Goal: Transaction & Acquisition: Purchase product/service

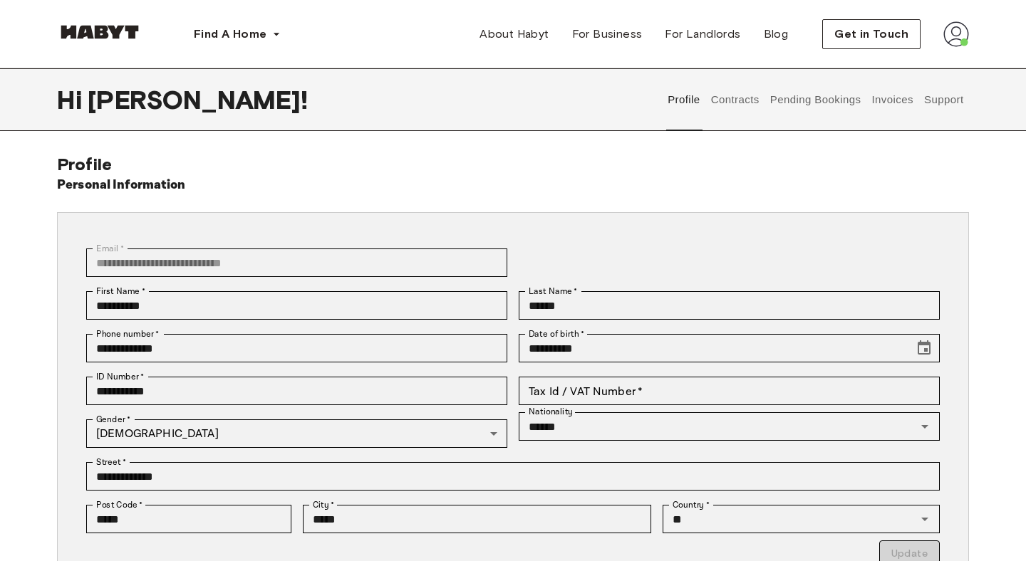
click at [738, 106] on button "Contracts" at bounding box center [735, 99] width 52 height 63
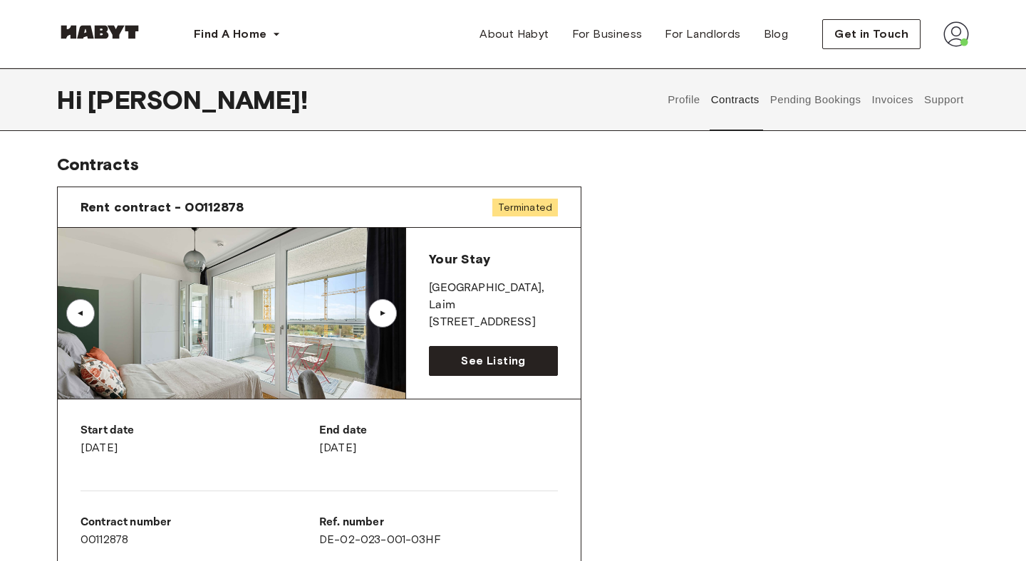
click at [943, 103] on button "Support" at bounding box center [943, 99] width 43 height 63
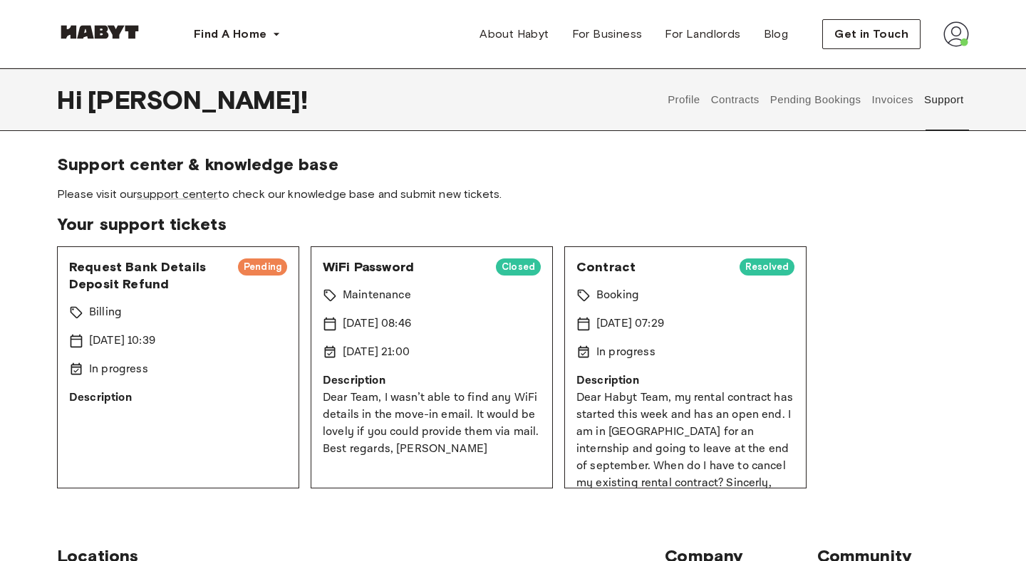
drag, startPoint x: 106, startPoint y: 271, endPoint x: 156, endPoint y: 286, distance: 52.3
click at [142, 281] on span "Request Bank Details Deposit Refund" at bounding box center [147, 276] width 157 height 34
click at [156, 286] on span "Request Bank Details Deposit Refund" at bounding box center [147, 276] width 157 height 34
click at [192, 200] on link "support center" at bounding box center [177, 194] width 81 height 14
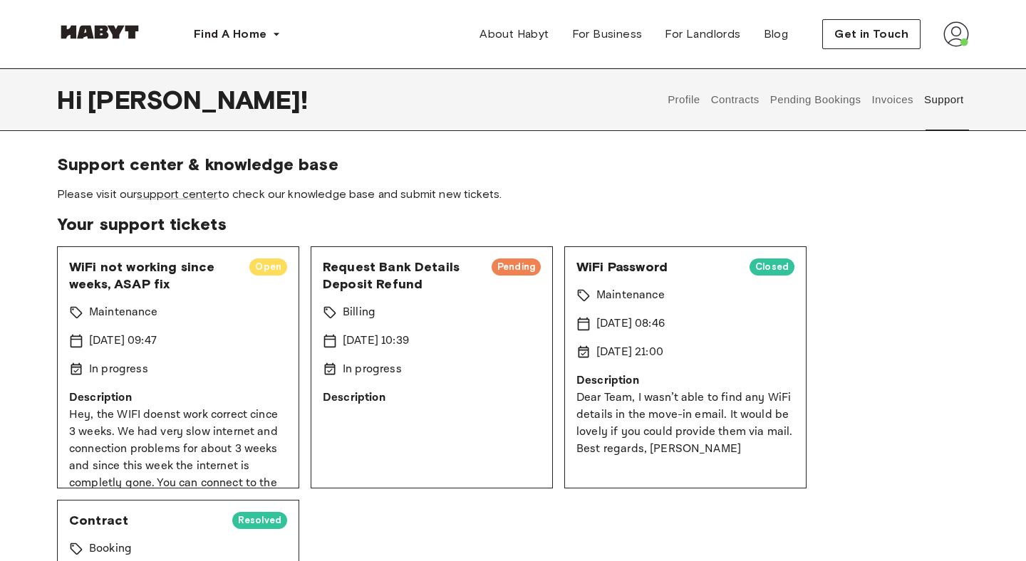
drag, startPoint x: 507, startPoint y: 266, endPoint x: 546, endPoint y: 266, distance: 39.2
click at [530, 266] on span "Pending" at bounding box center [516, 267] width 49 height 14
click at [542, 266] on div "Request Bank Details Deposit Refund Pending Billing 19 Aug 2025 10:39 In progre…" at bounding box center [432, 368] width 242 height 242
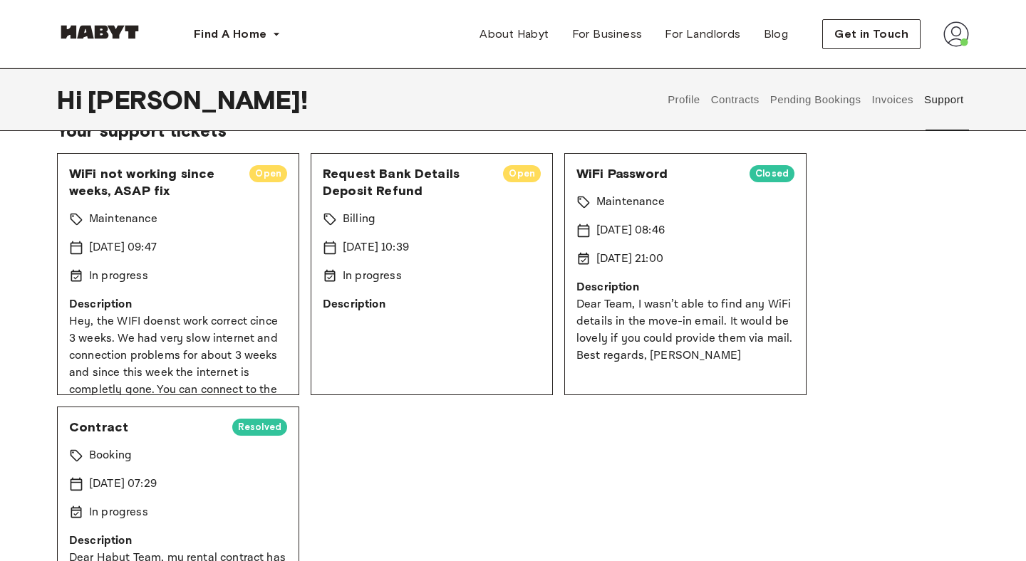
scroll to position [110, 0]
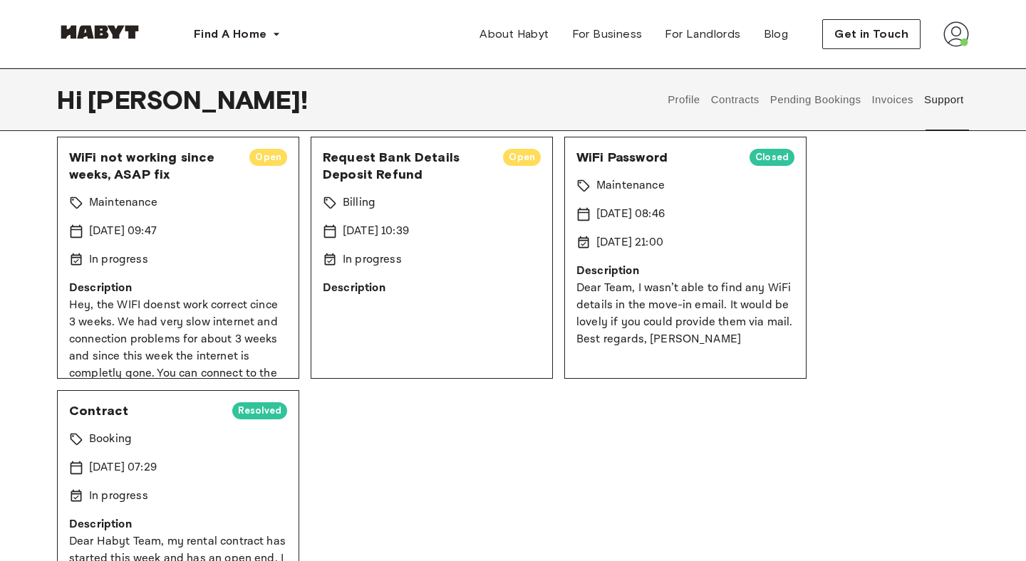
click at [655, 296] on p "Dear Team, I wasn’t able to find any WiFi details in the move-in email. It woul…" at bounding box center [685, 314] width 218 height 68
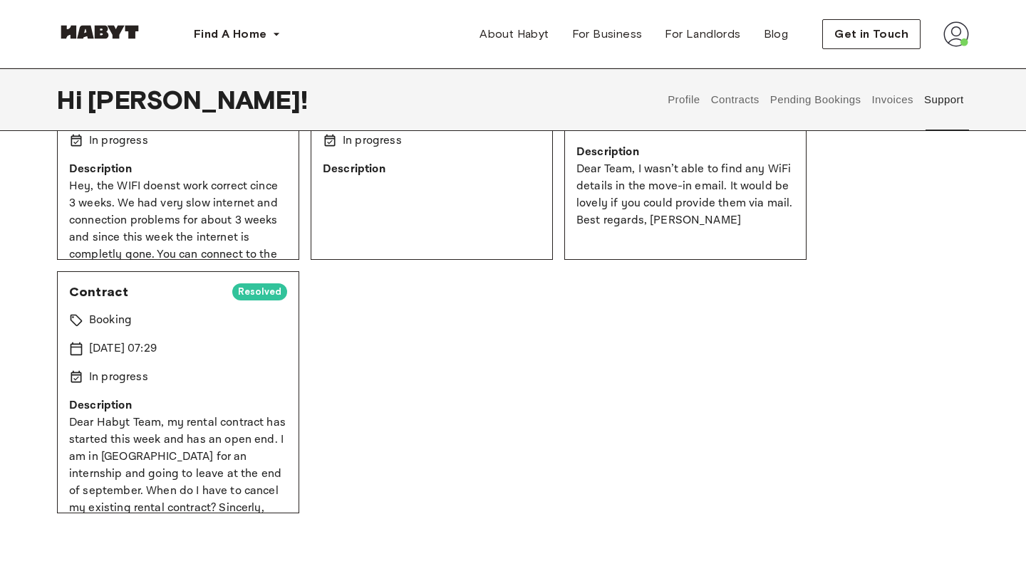
scroll to position [0, 0]
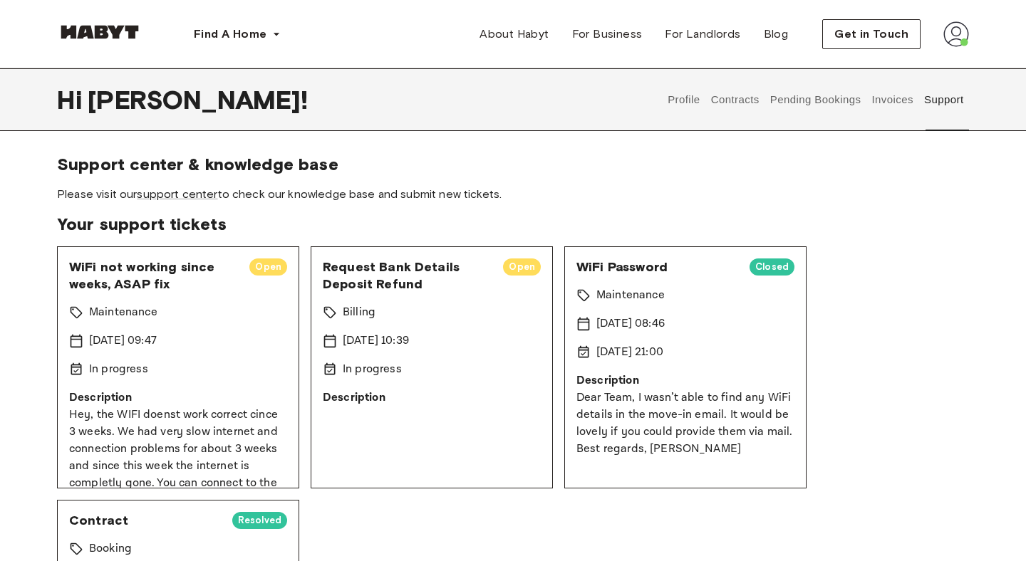
click at [915, 113] on div "Profile Contracts Pending Bookings Invoices Support" at bounding box center [816, 99] width 306 height 63
click at [898, 106] on button "Invoices" at bounding box center [892, 99] width 45 height 63
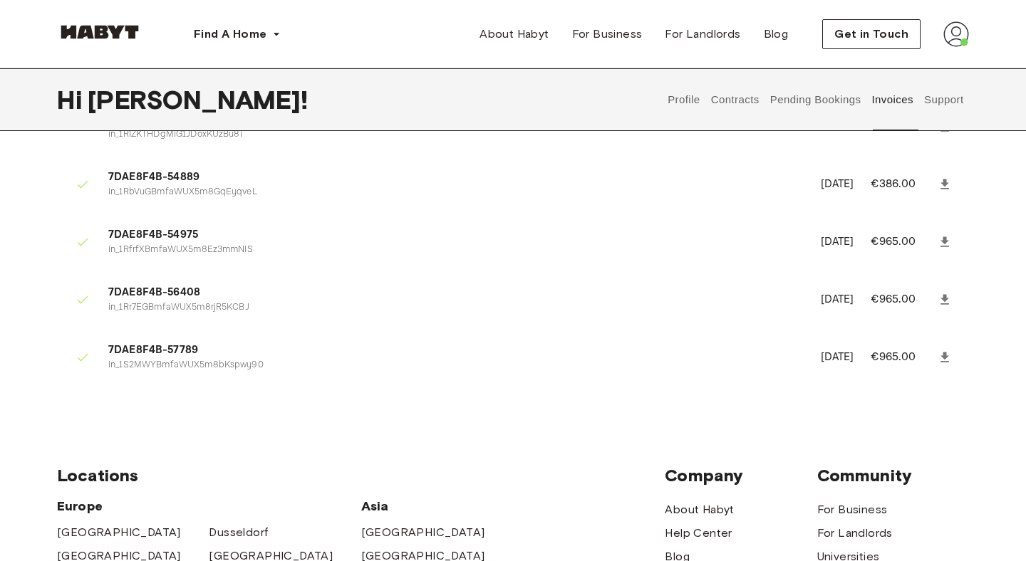
scroll to position [200, 0]
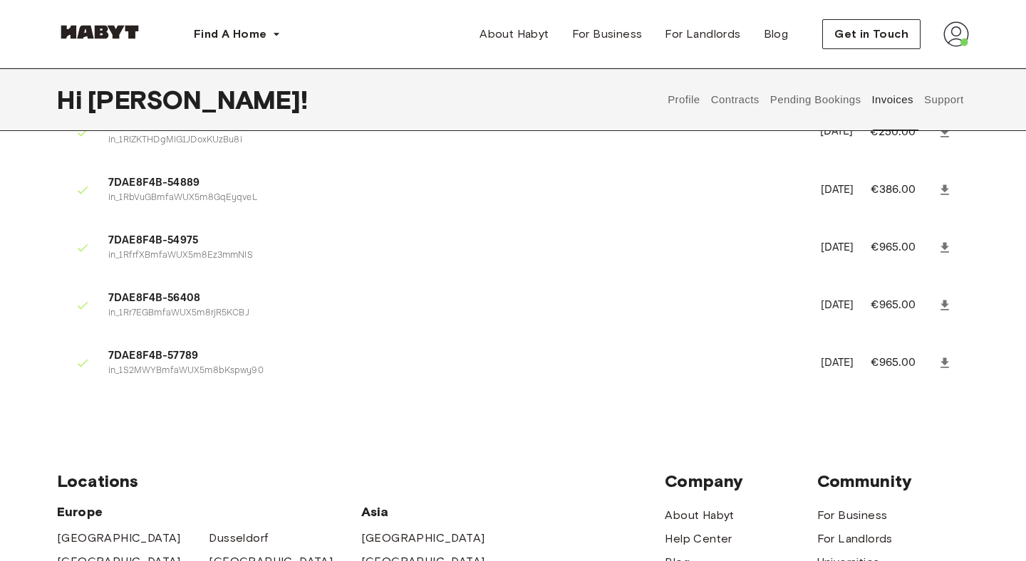
click at [737, 108] on button "Contracts" at bounding box center [735, 99] width 52 height 63
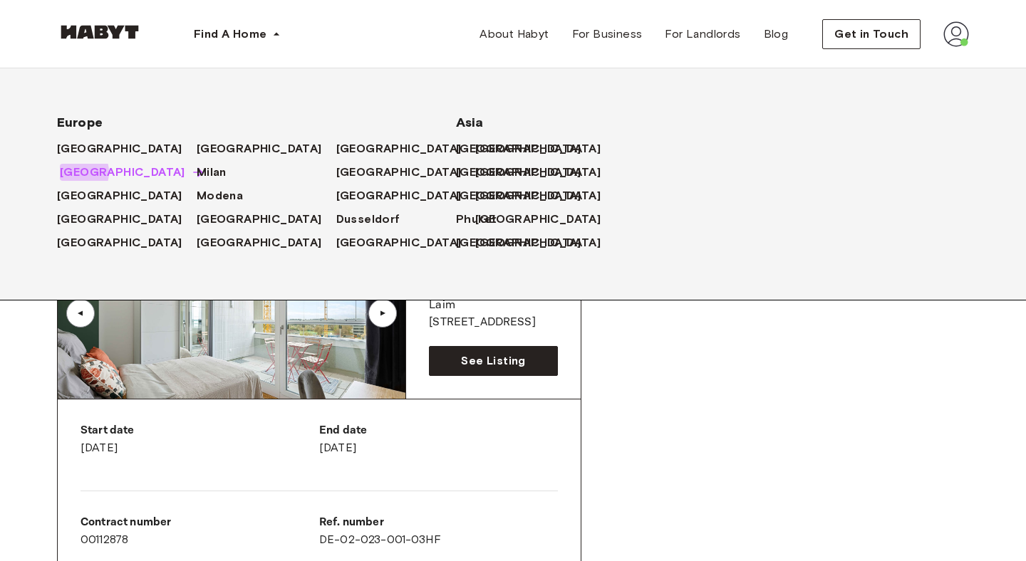
click at [74, 173] on span "[GEOGRAPHIC_DATA]" at bounding box center [122, 172] width 125 height 17
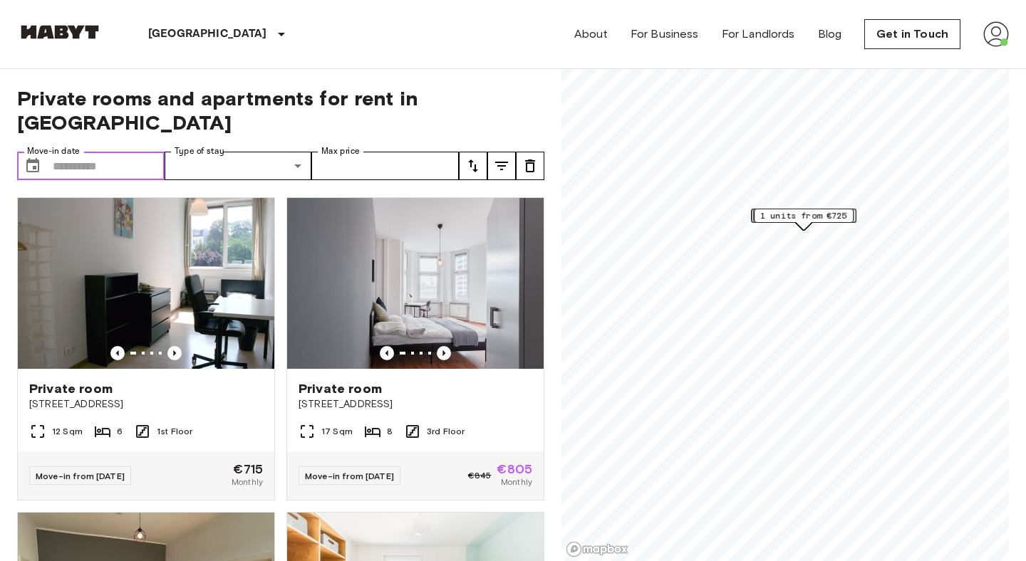
click at [145, 152] on input "Move-in date" at bounding box center [109, 166] width 112 height 28
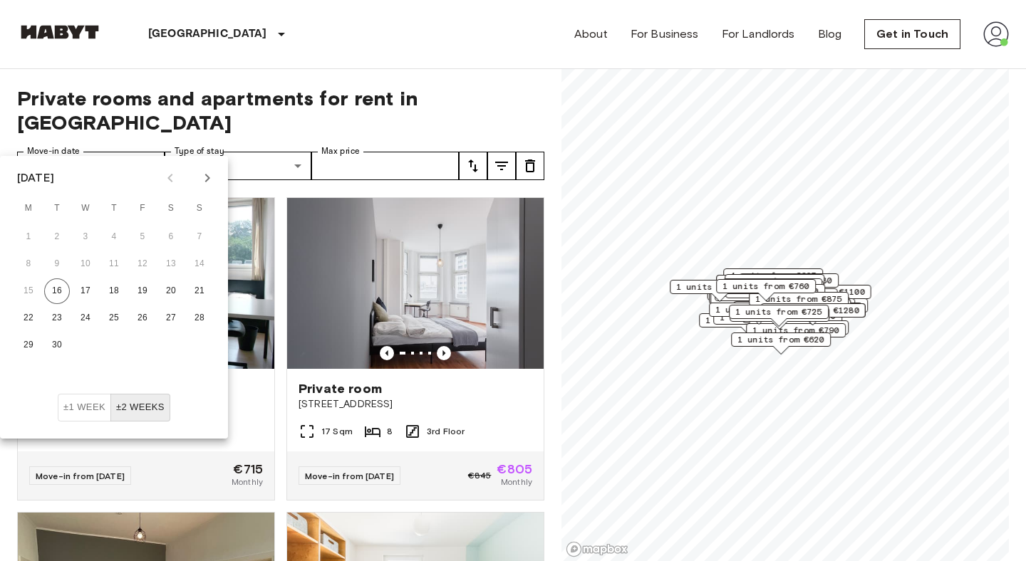
click at [209, 178] on icon "Next month" at bounding box center [207, 178] width 5 height 9
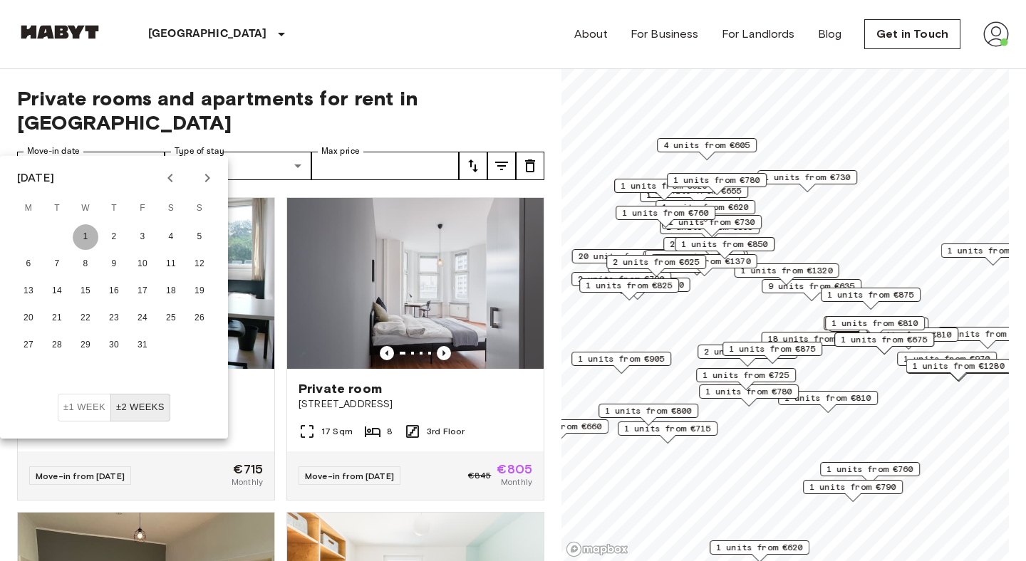
click at [91, 232] on button "1" at bounding box center [86, 237] width 26 height 26
type input "**********"
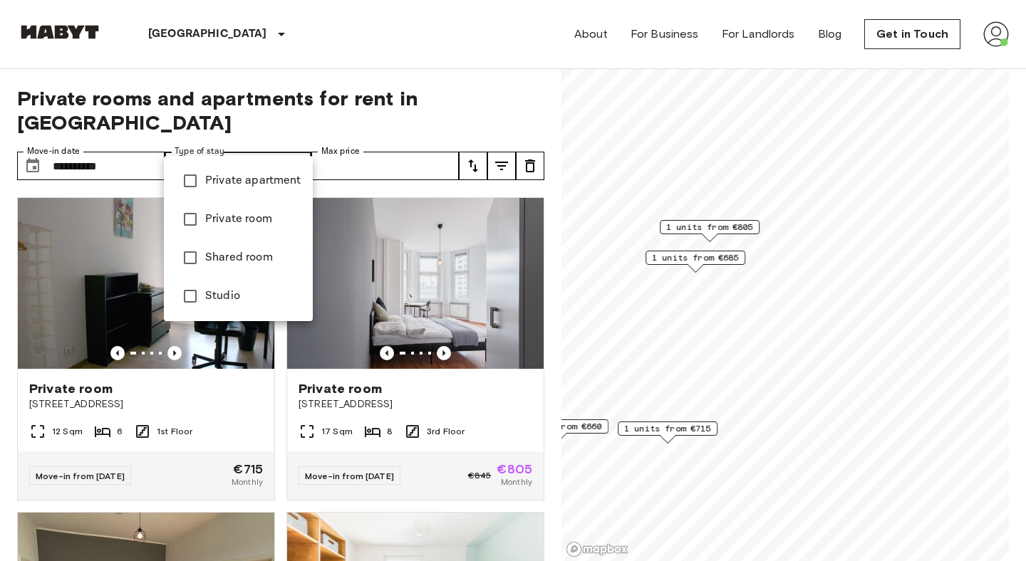
click at [344, 101] on div at bounding box center [513, 280] width 1026 height 561
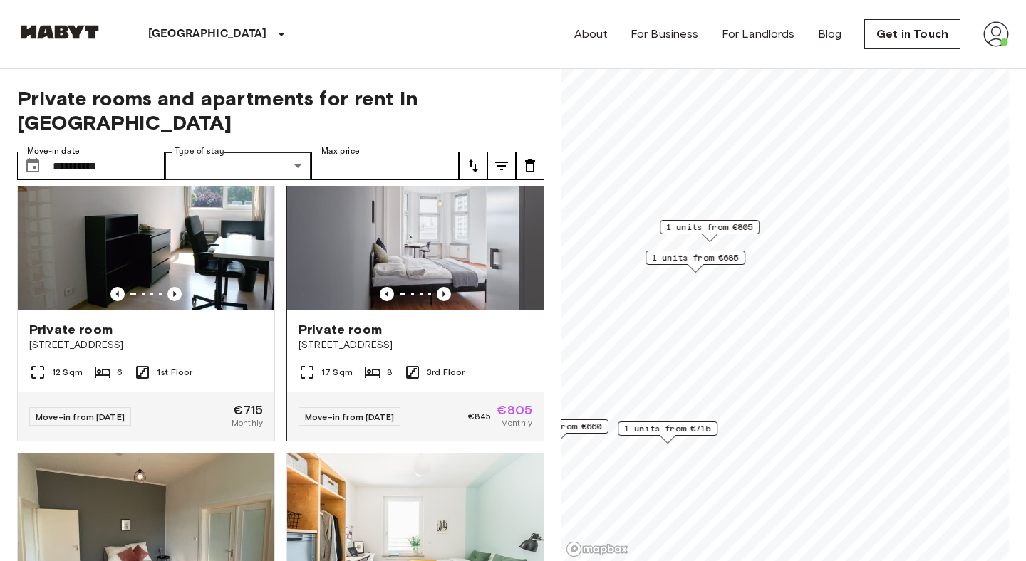
scroll to position [41, 0]
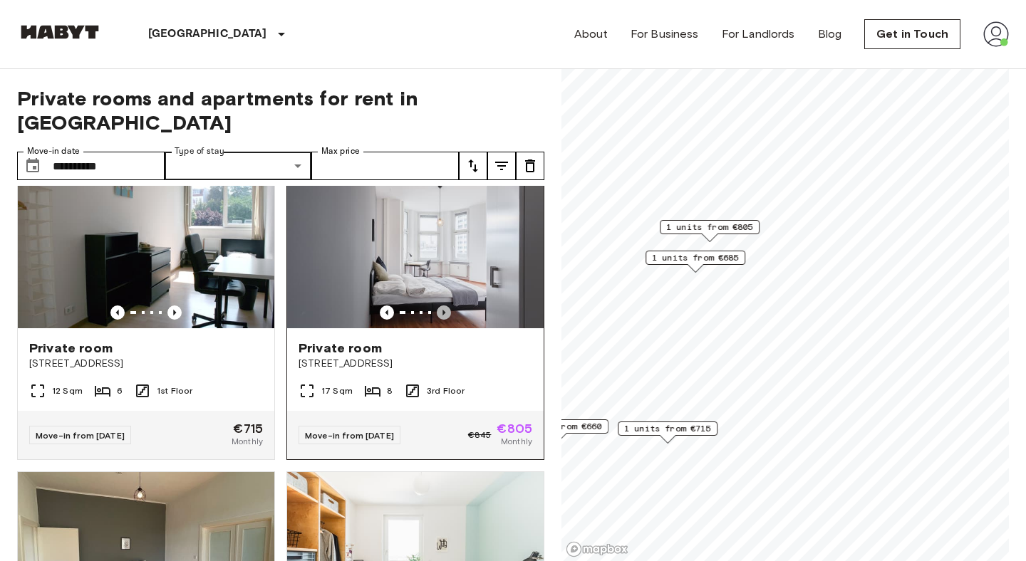
click at [446, 306] on icon "Previous image" at bounding box center [444, 313] width 14 height 14
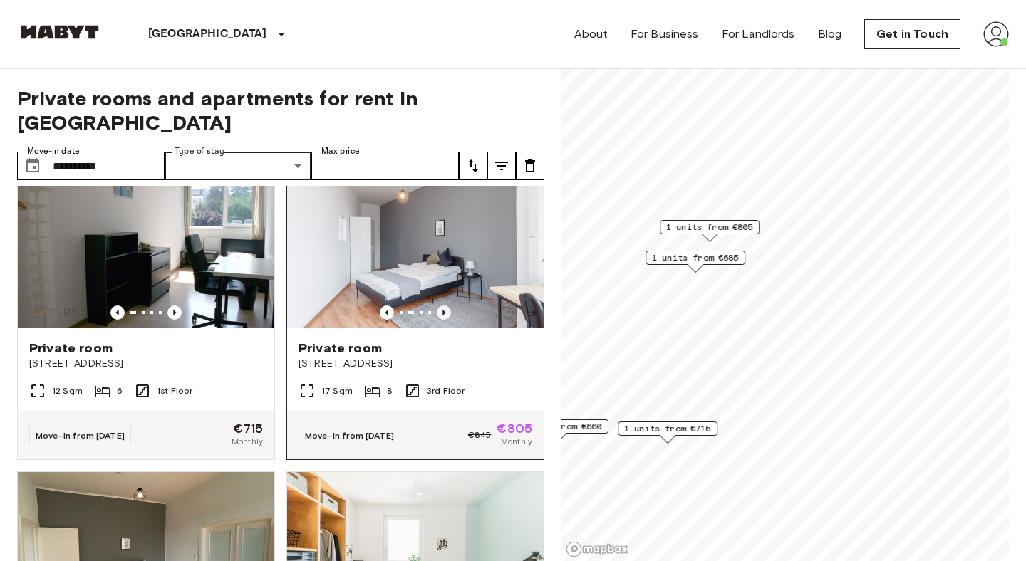
click at [446, 306] on icon "Previous image" at bounding box center [444, 313] width 14 height 14
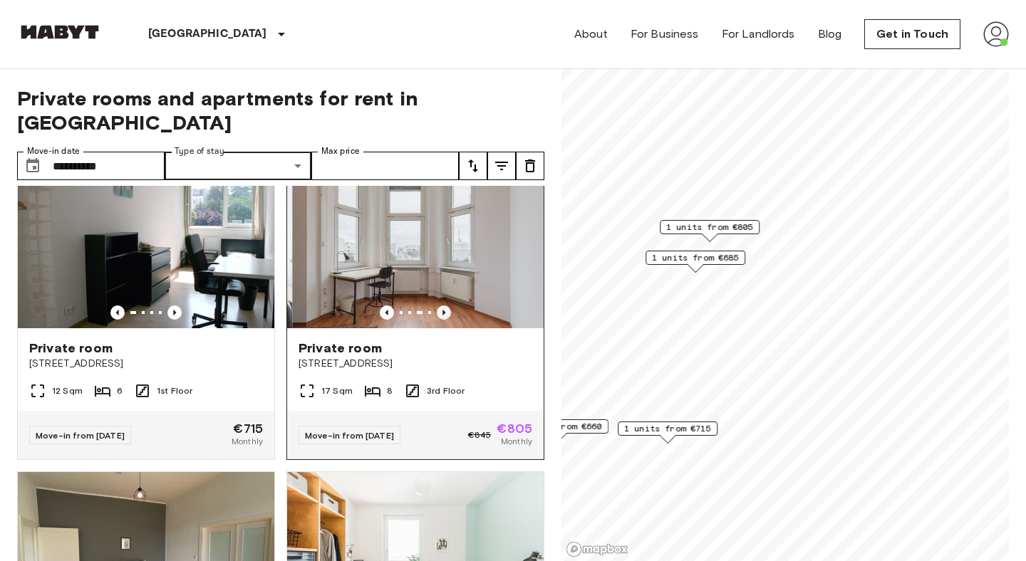
click at [446, 306] on icon "Previous image" at bounding box center [444, 313] width 14 height 14
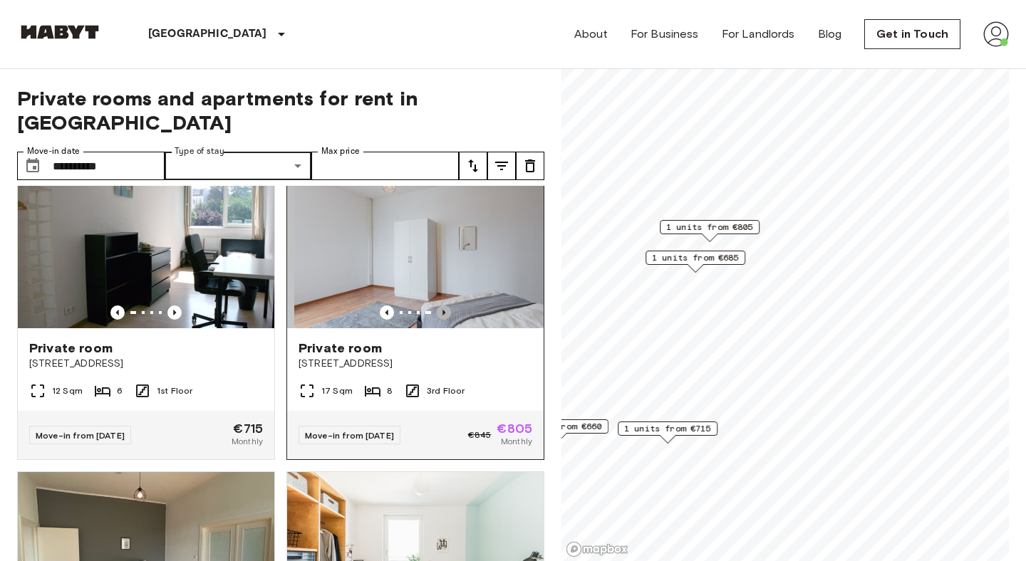
click at [447, 306] on icon "Previous image" at bounding box center [444, 313] width 14 height 14
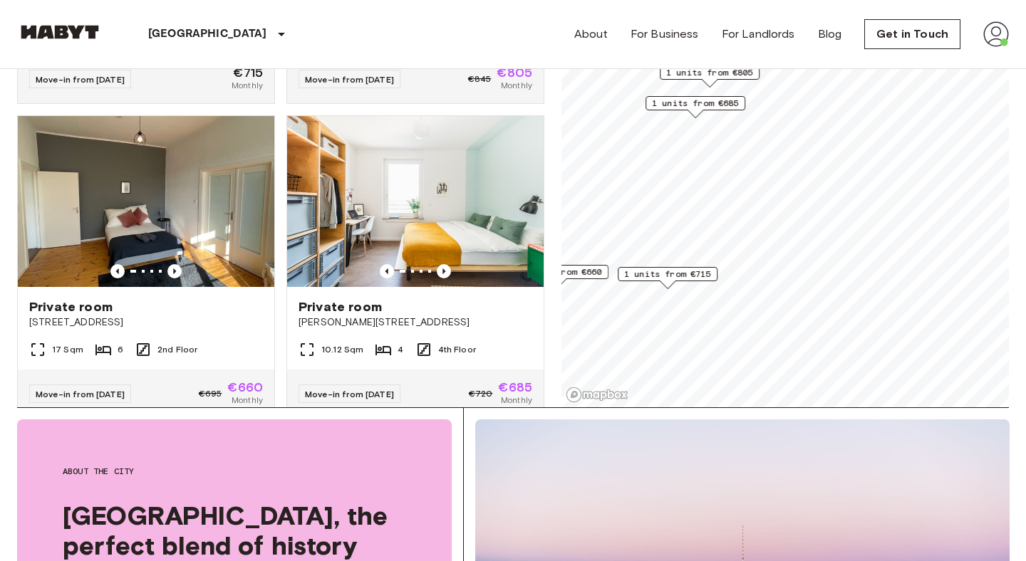
scroll to position [152, 0]
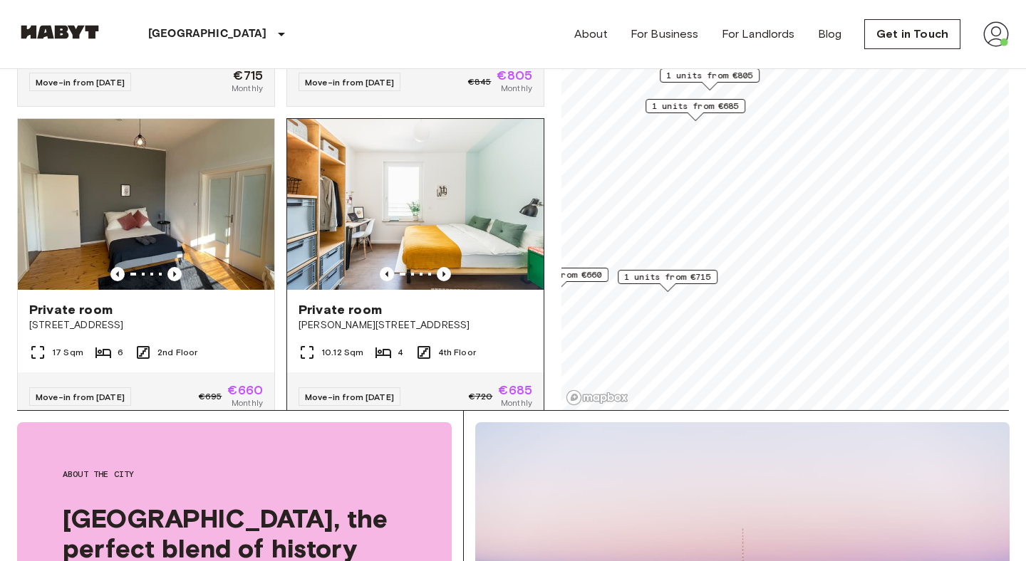
click at [469, 192] on img at bounding box center [415, 204] width 256 height 171
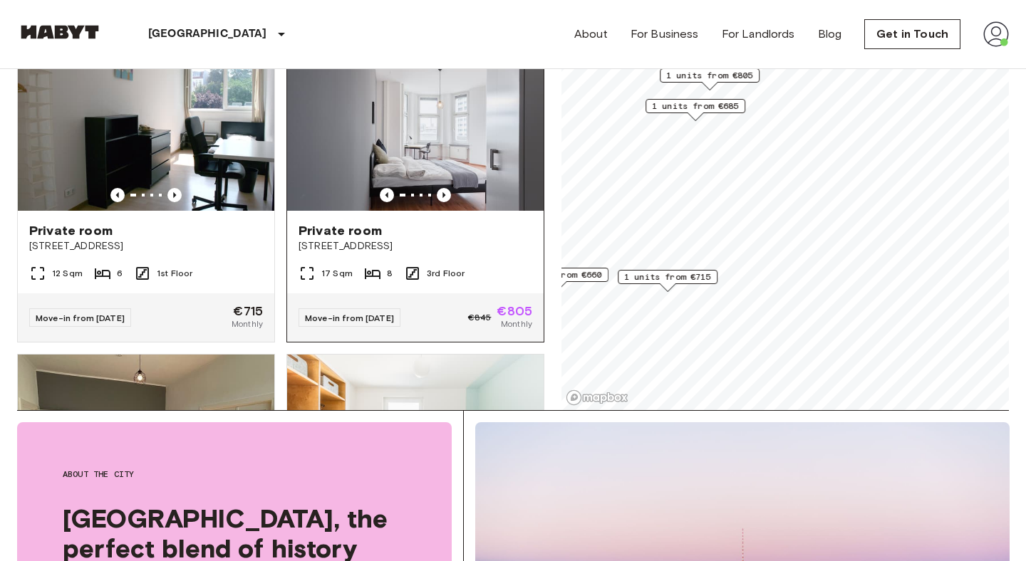
scroll to position [0, 0]
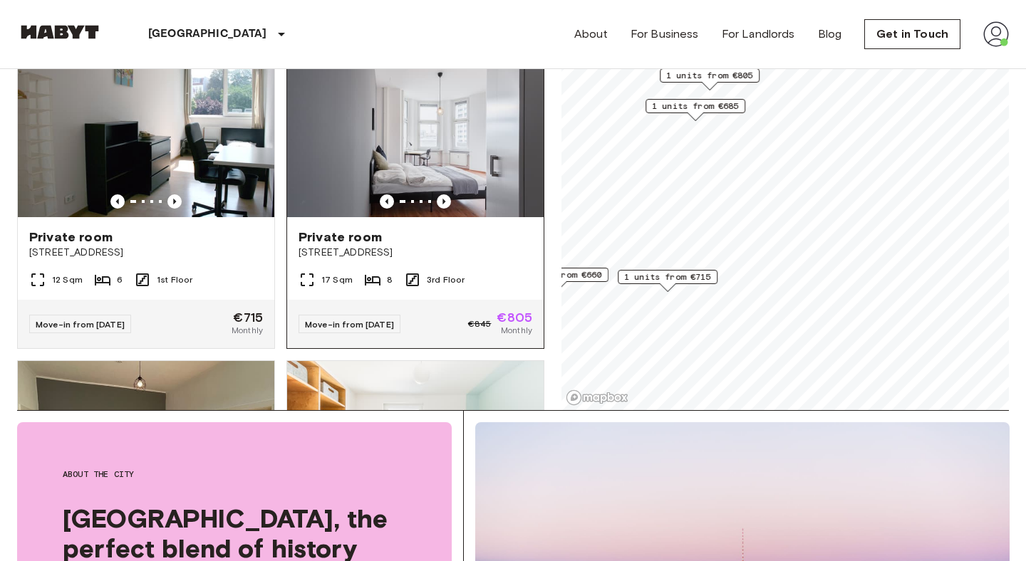
click at [365, 140] on img at bounding box center [415, 131] width 256 height 171
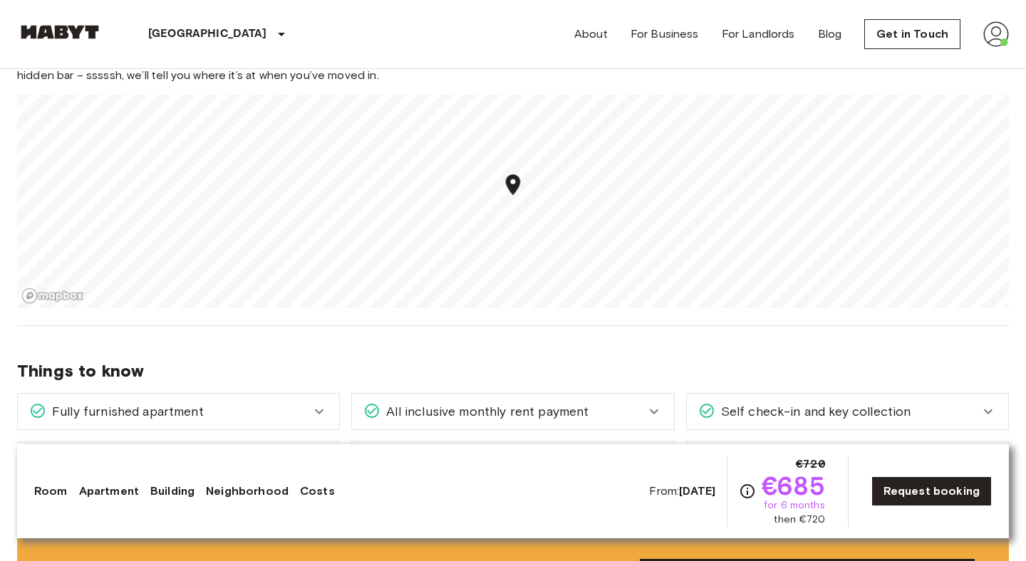
scroll to position [1604, 0]
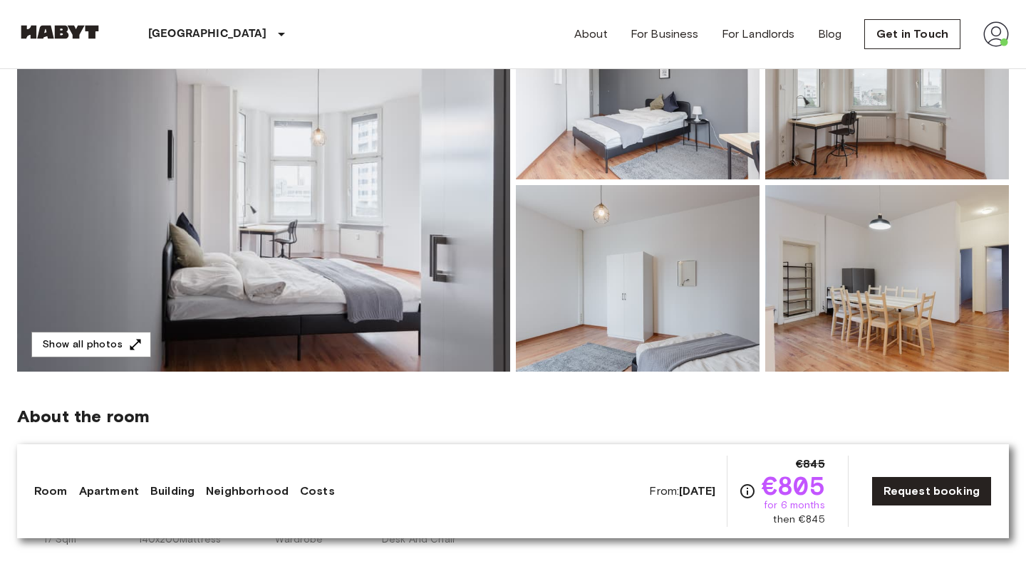
scroll to position [208, 0]
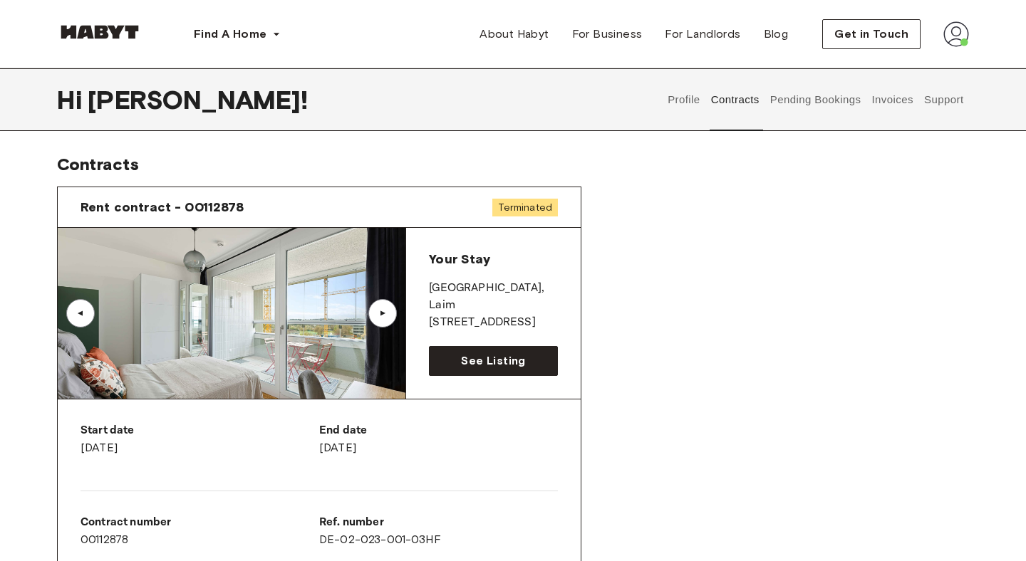
click at [256, 28] on span "Find A Home" at bounding box center [230, 34] width 73 height 17
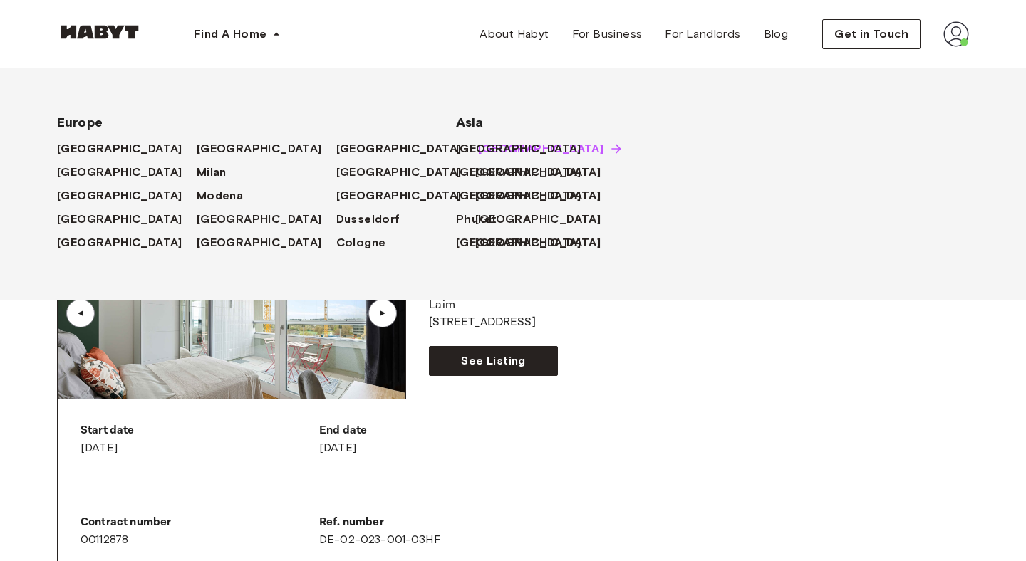
click at [478, 152] on span "Zurich" at bounding box center [540, 148] width 125 height 17
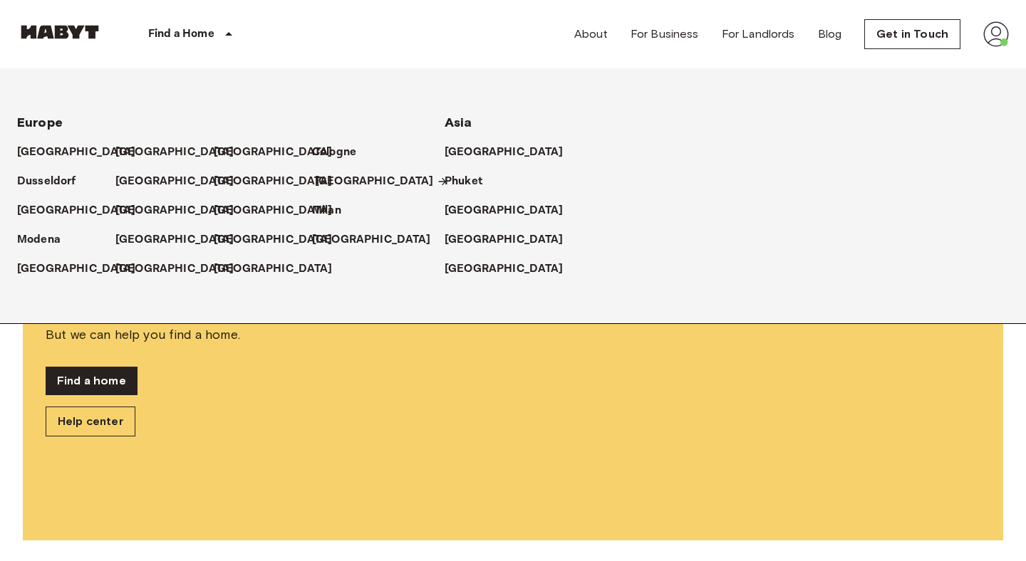
click at [325, 180] on p "[GEOGRAPHIC_DATA]" at bounding box center [374, 181] width 119 height 17
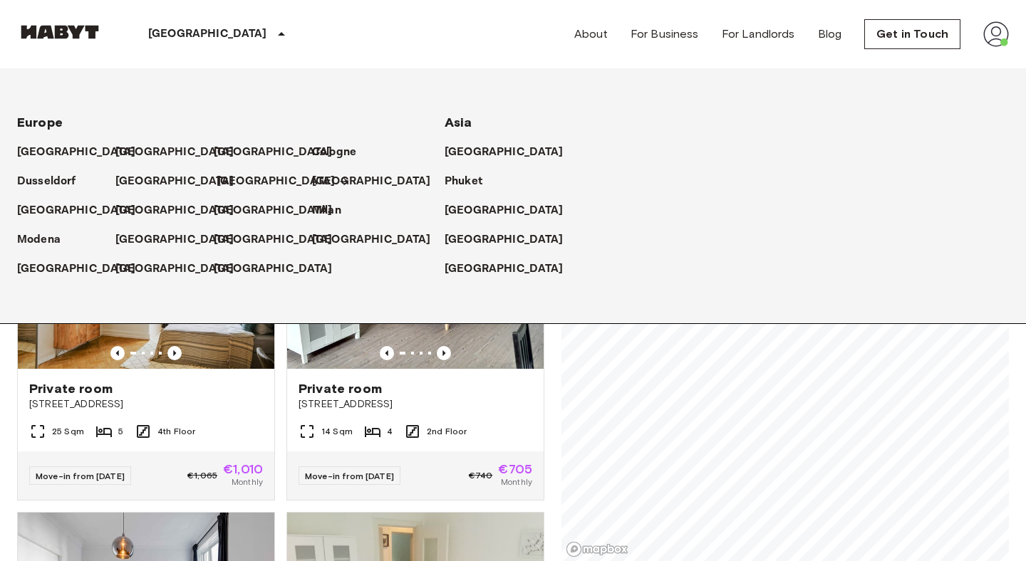
click at [232, 180] on p "[GEOGRAPHIC_DATA]" at bounding box center [276, 181] width 119 height 17
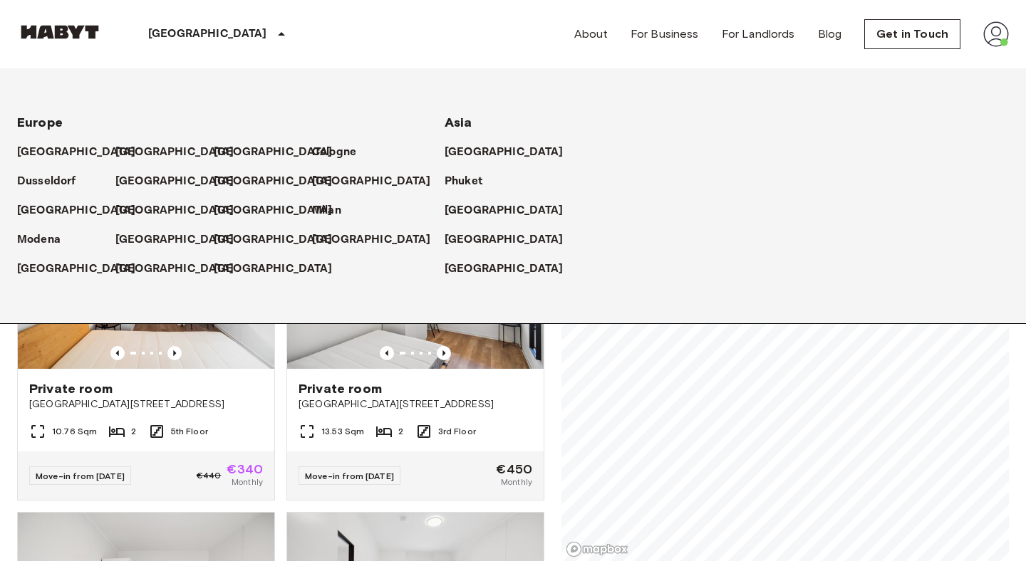
click at [186, 43] on div "[GEOGRAPHIC_DATA]" at bounding box center [219, 34] width 233 height 68
click at [145, 182] on p "[GEOGRAPHIC_DATA]" at bounding box center [177, 181] width 119 height 17
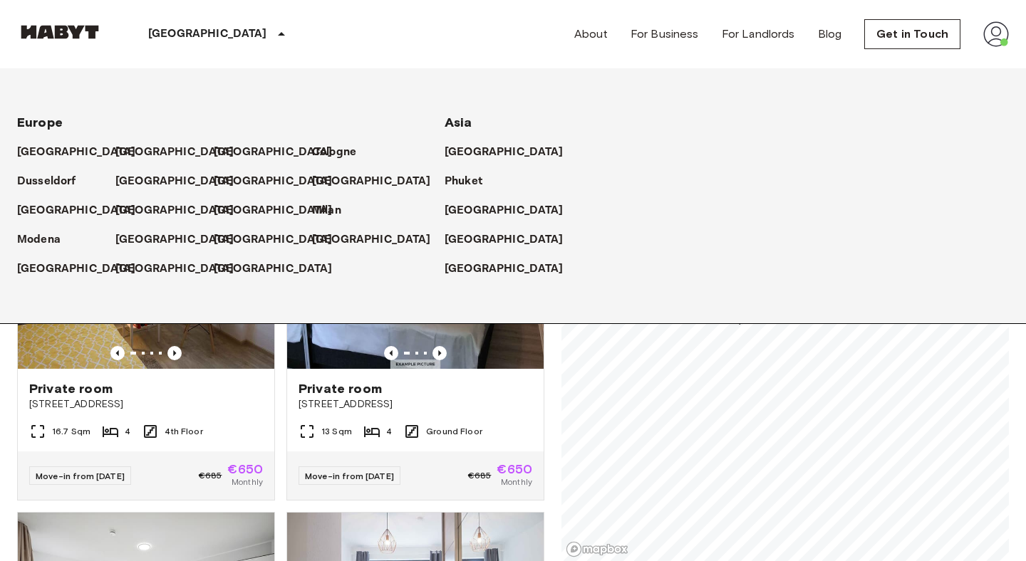
click at [283, 391] on div "Private room Rothschildallee 33 13 Sqm 4 Ground Floor Move-in from 19 Oct 25 €6…" at bounding box center [409, 343] width 269 height 315
click at [220, 49] on div "[GEOGRAPHIC_DATA]" at bounding box center [219, 34] width 233 height 68
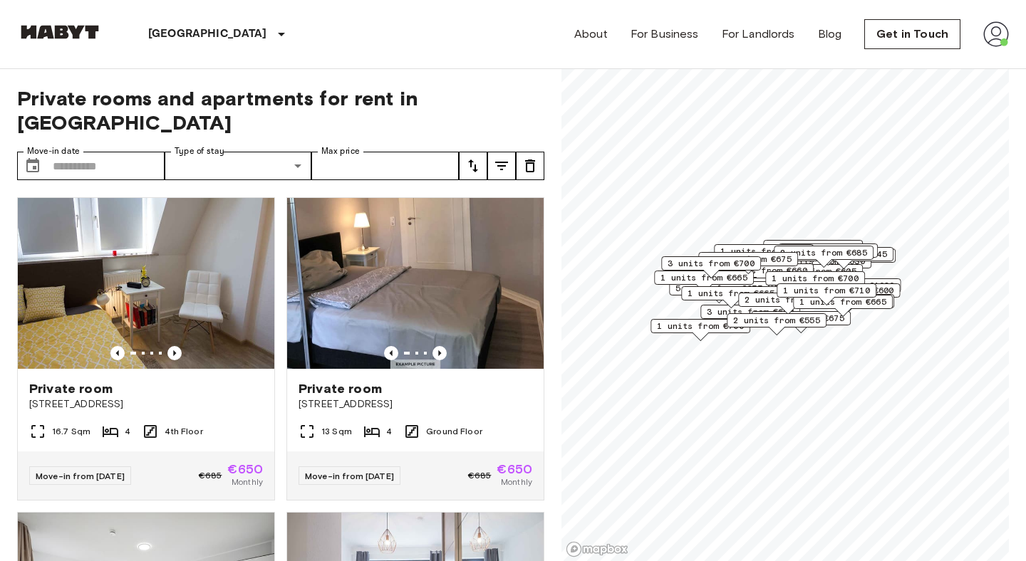
scroll to position [16, 0]
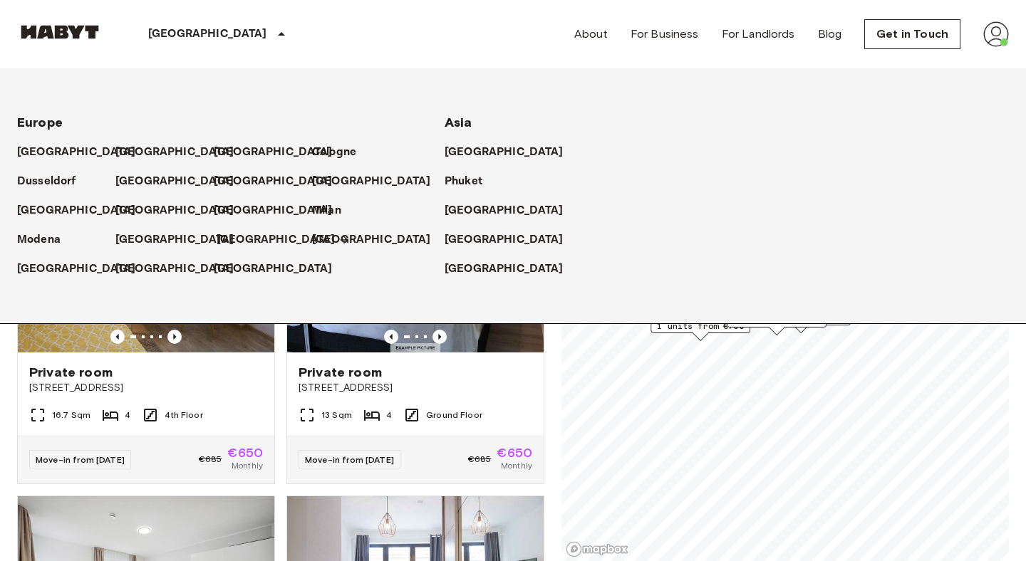
click at [233, 244] on p "[GEOGRAPHIC_DATA]" at bounding box center [276, 240] width 119 height 17
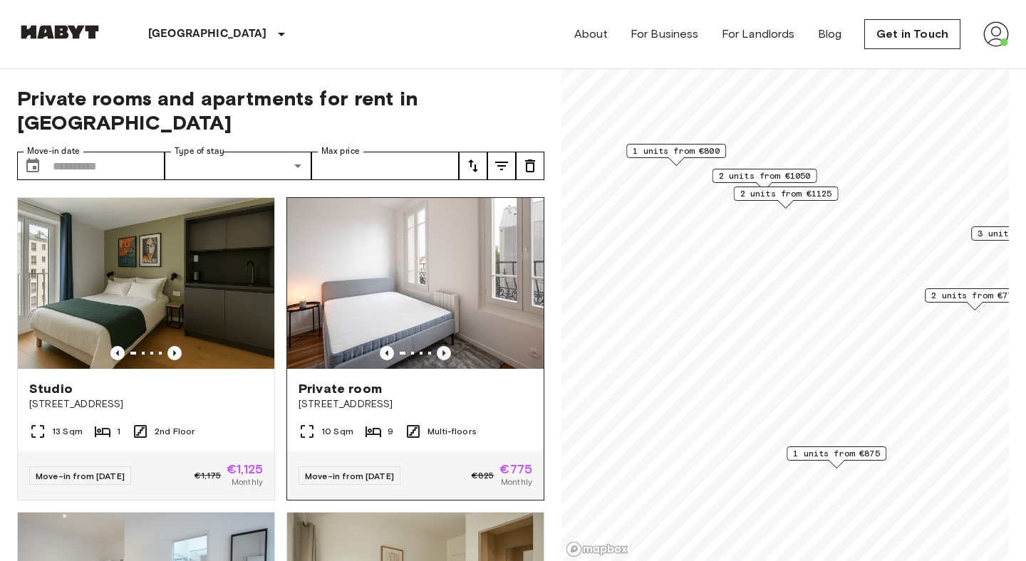
click at [445, 346] on icon "Previous image" at bounding box center [444, 353] width 14 height 14
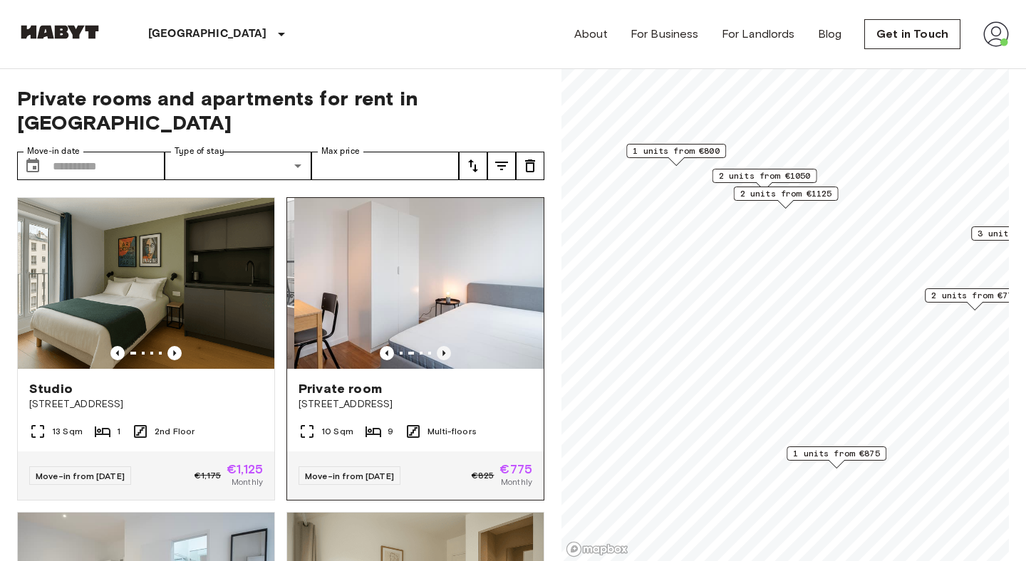
click at [445, 346] on icon "Previous image" at bounding box center [444, 353] width 14 height 14
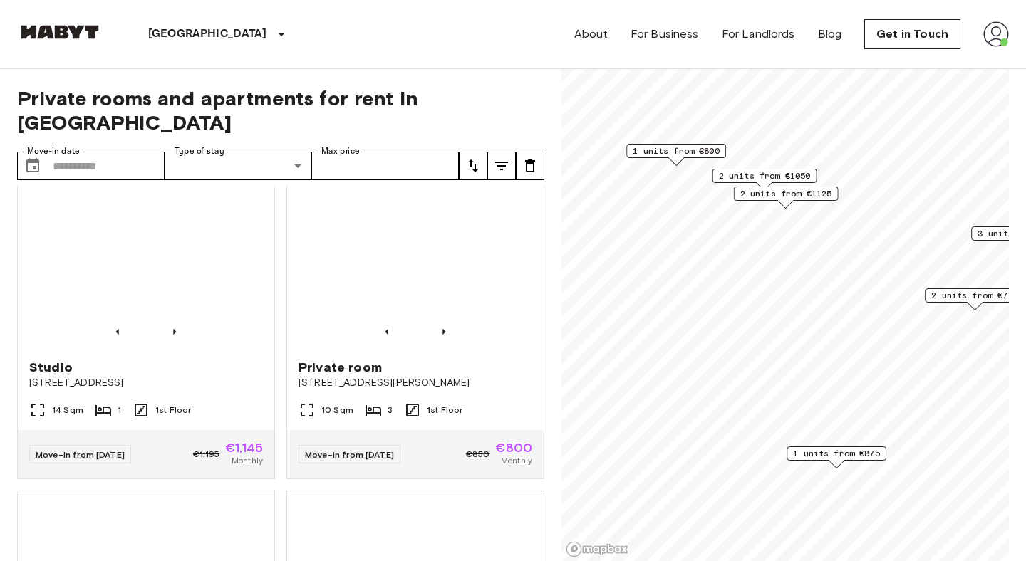
scroll to position [973, 0]
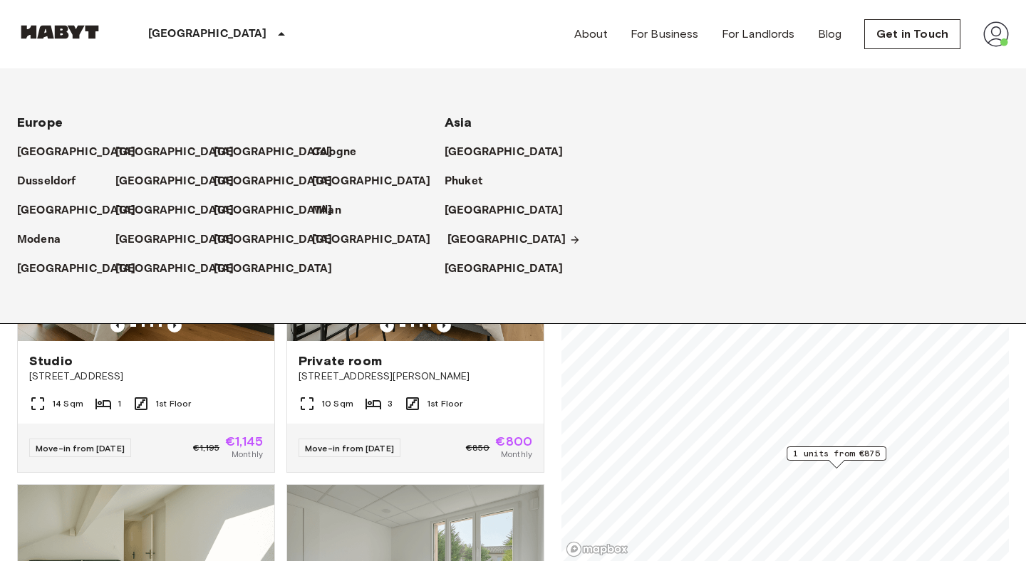
click at [473, 234] on p "[GEOGRAPHIC_DATA]" at bounding box center [506, 240] width 119 height 17
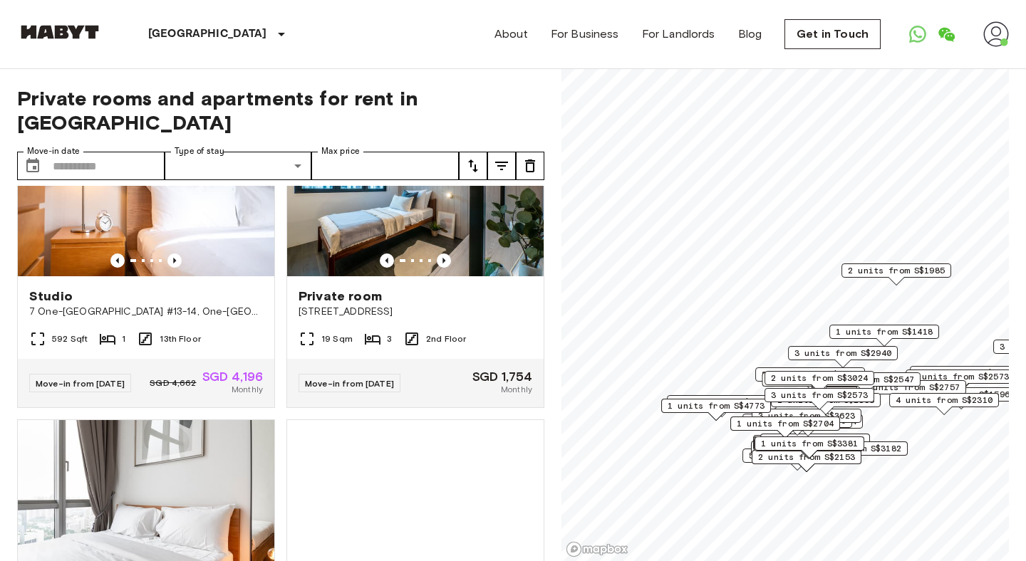
scroll to position [409, 0]
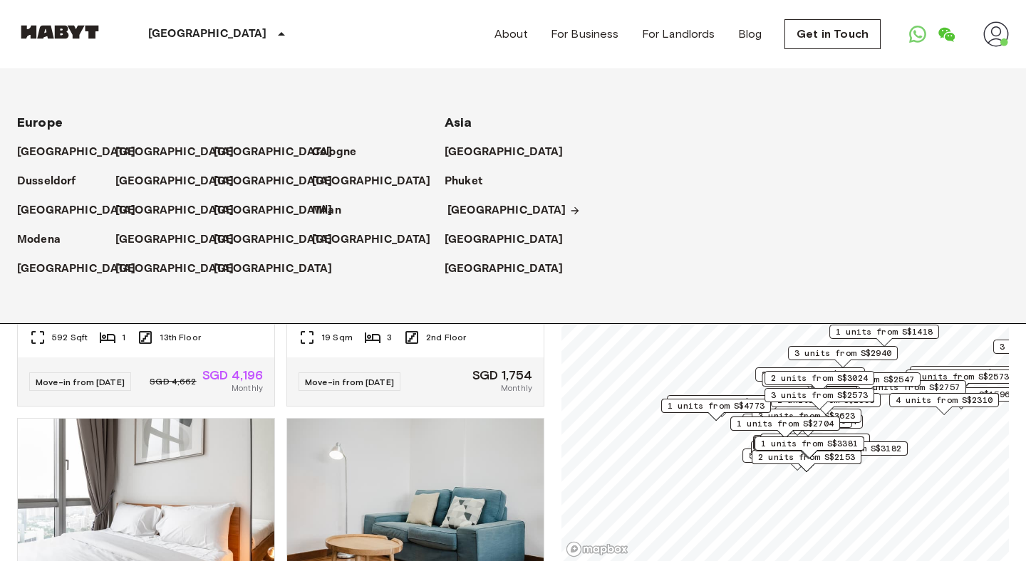
click at [457, 213] on p "[GEOGRAPHIC_DATA]" at bounding box center [506, 210] width 119 height 17
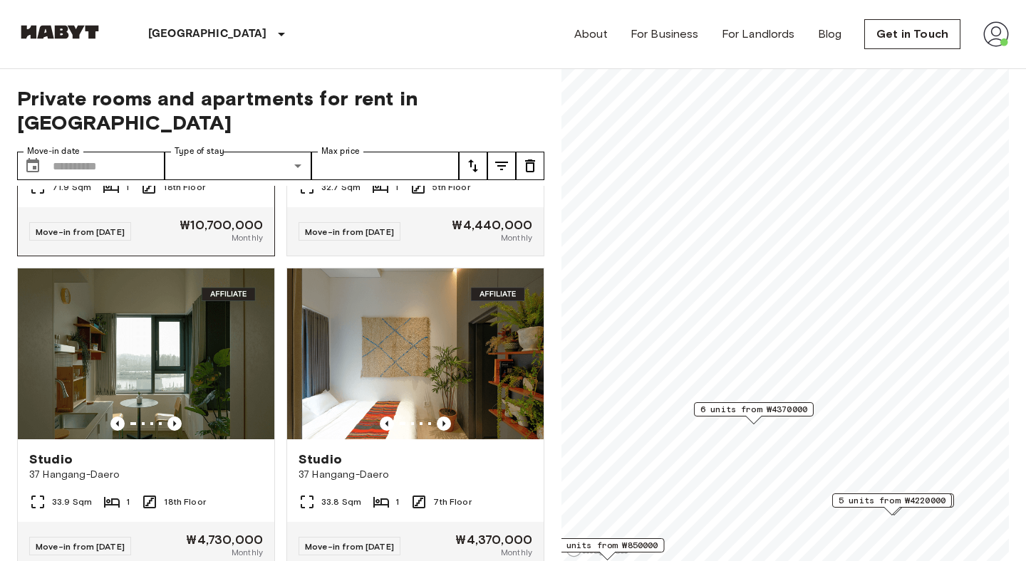
scroll to position [125, 0]
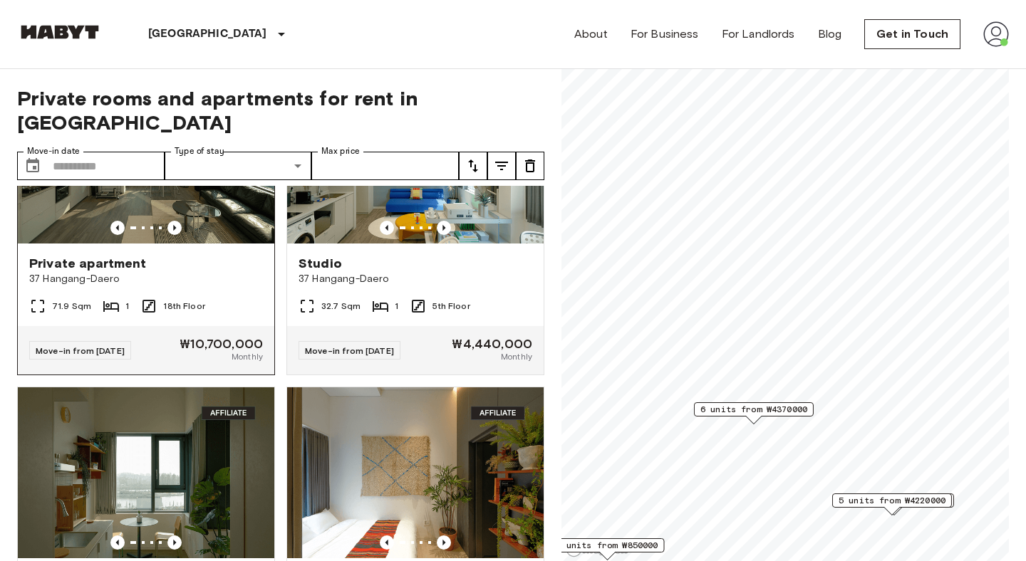
click at [241, 168] on img at bounding box center [146, 158] width 256 height 171
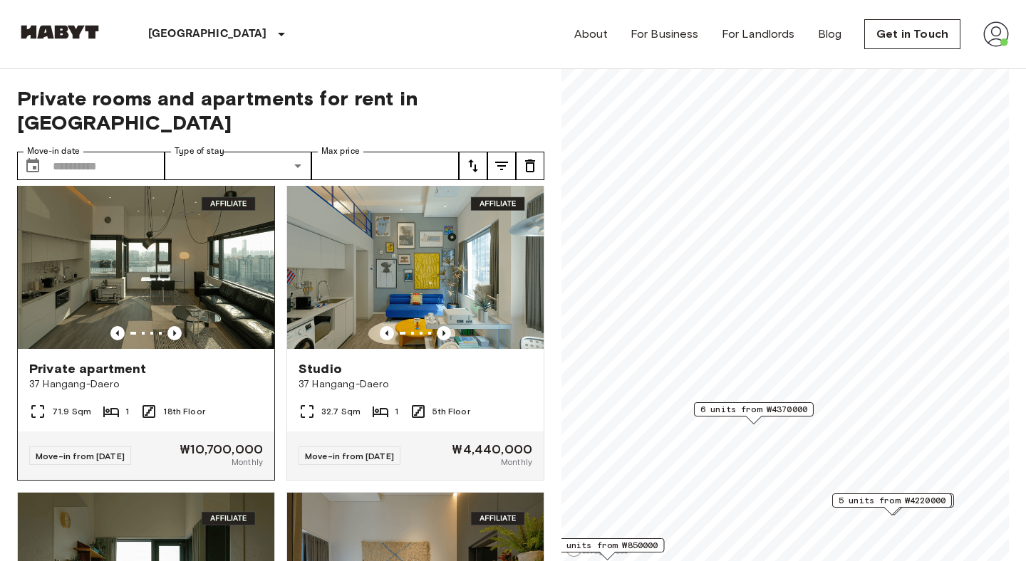
scroll to position [0, 0]
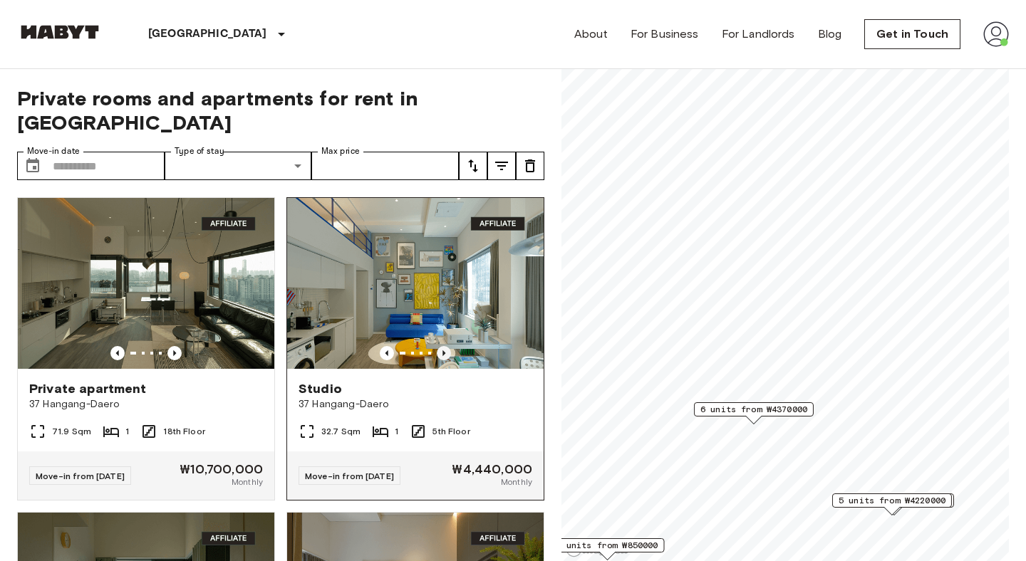
click at [443, 351] on icon "Previous image" at bounding box center [443, 354] width 3 height 6
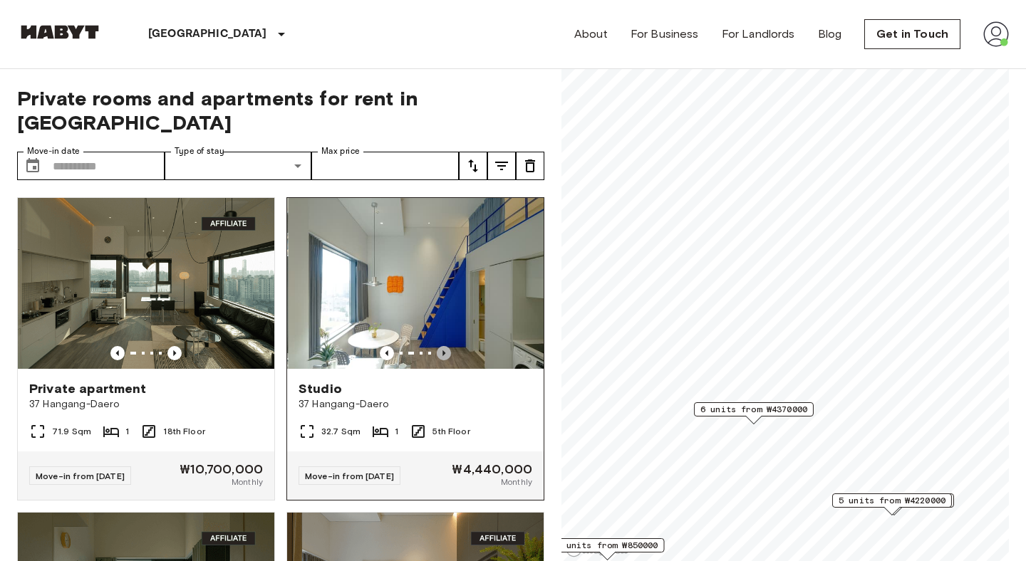
click at [443, 351] on icon "Previous image" at bounding box center [443, 354] width 3 height 6
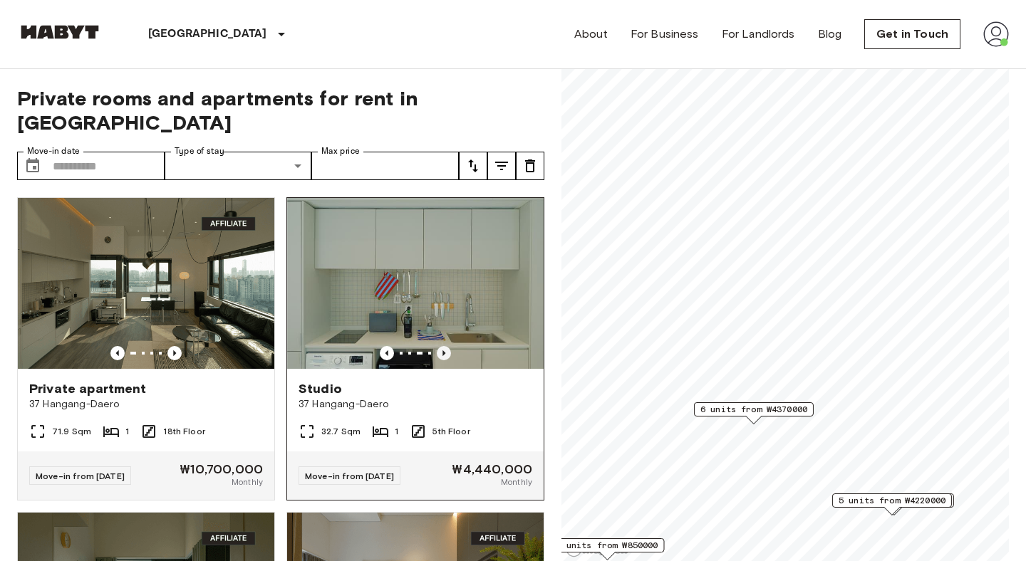
click at [445, 346] on icon "Previous image" at bounding box center [444, 353] width 14 height 14
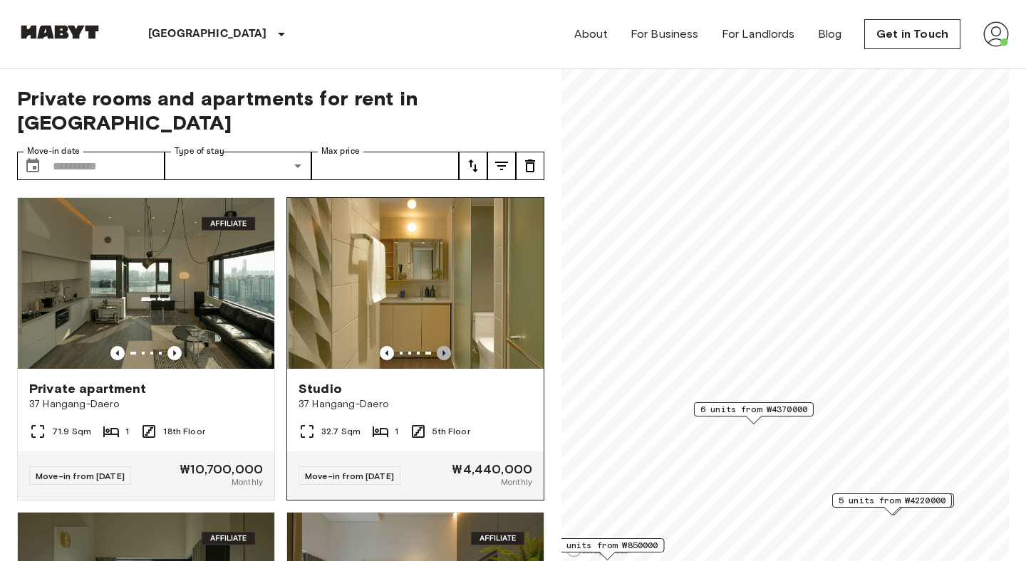
click at [445, 346] on icon "Previous image" at bounding box center [444, 353] width 14 height 14
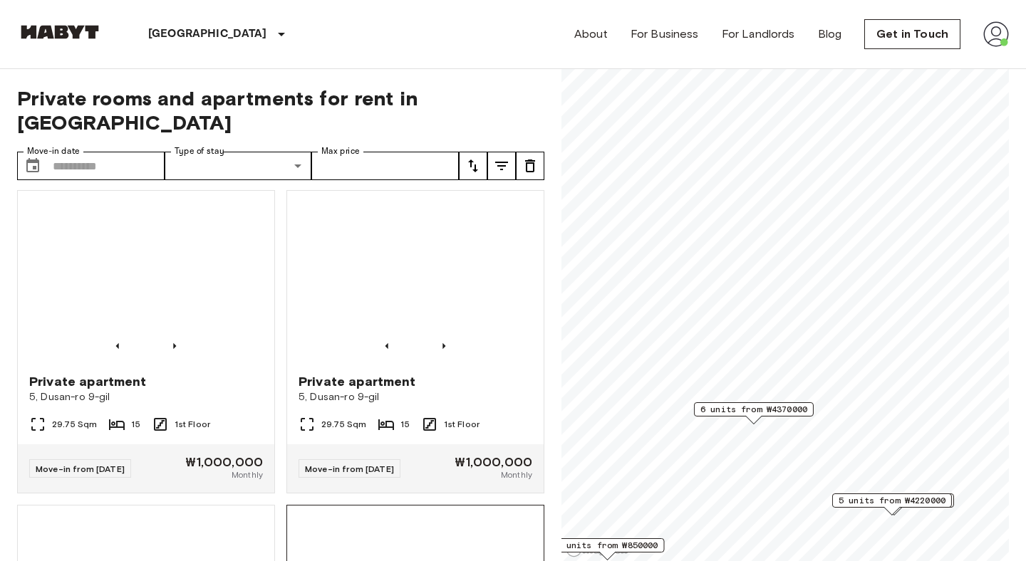
scroll to position [2521, 0]
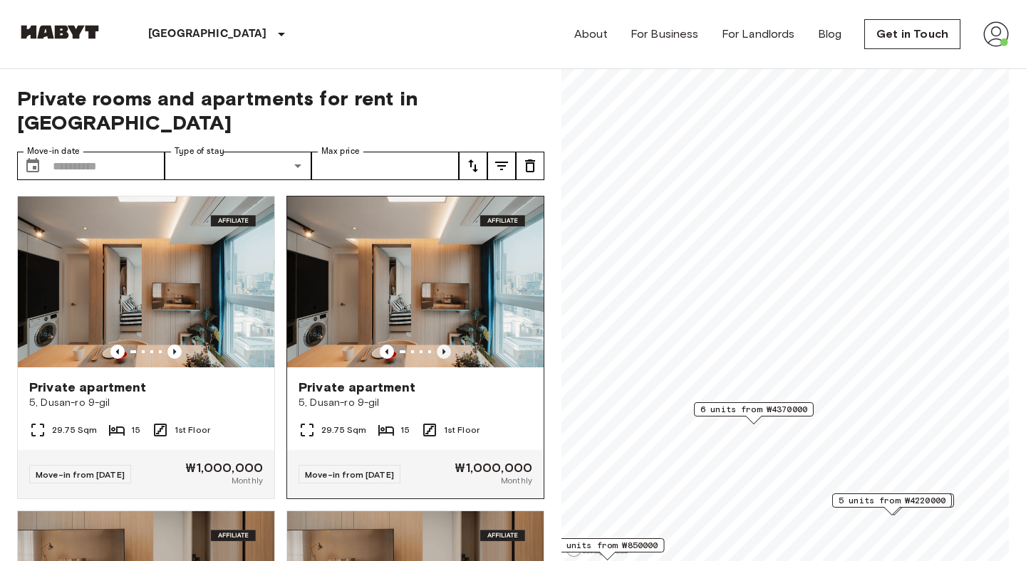
click at [445, 345] on icon "Previous image" at bounding box center [444, 352] width 14 height 14
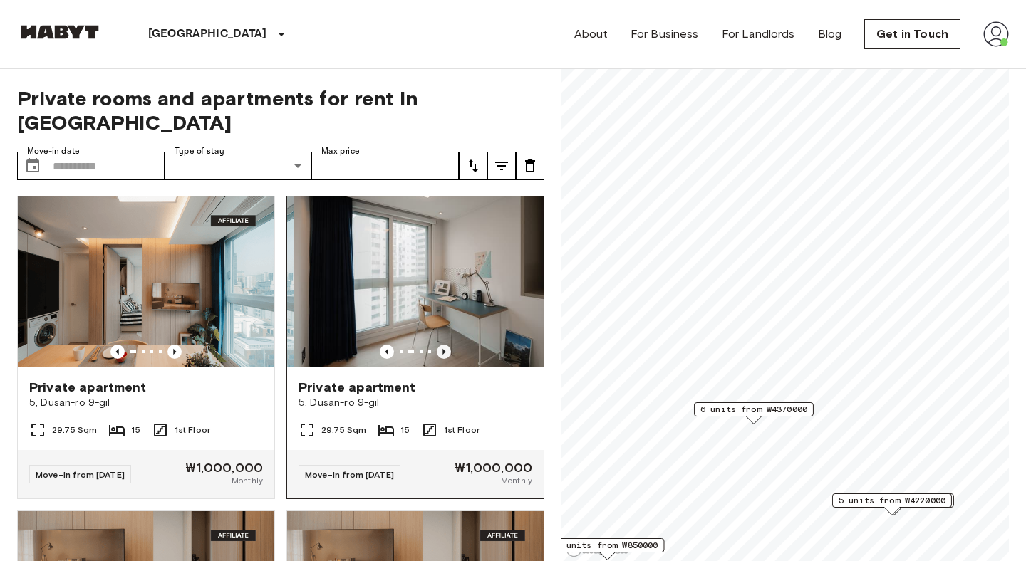
click at [445, 345] on icon "Previous image" at bounding box center [444, 352] width 14 height 14
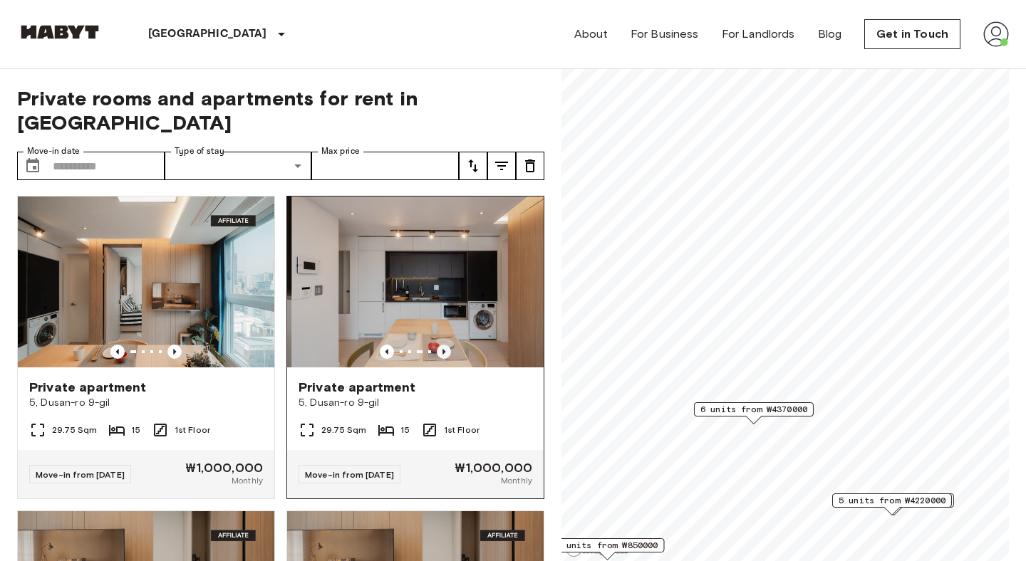
click at [445, 345] on icon "Previous image" at bounding box center [444, 352] width 14 height 14
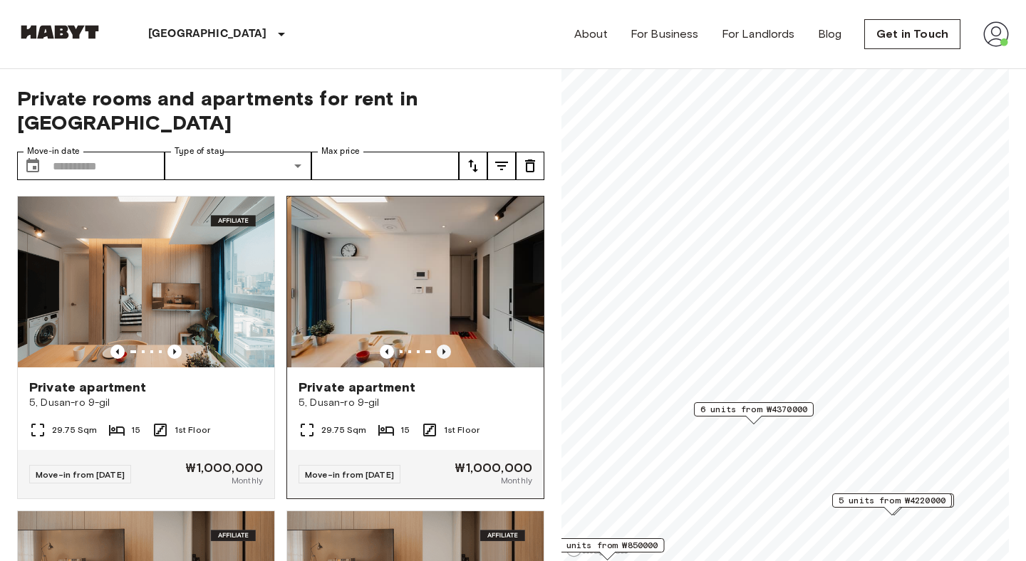
click at [445, 345] on icon "Previous image" at bounding box center [444, 352] width 14 height 14
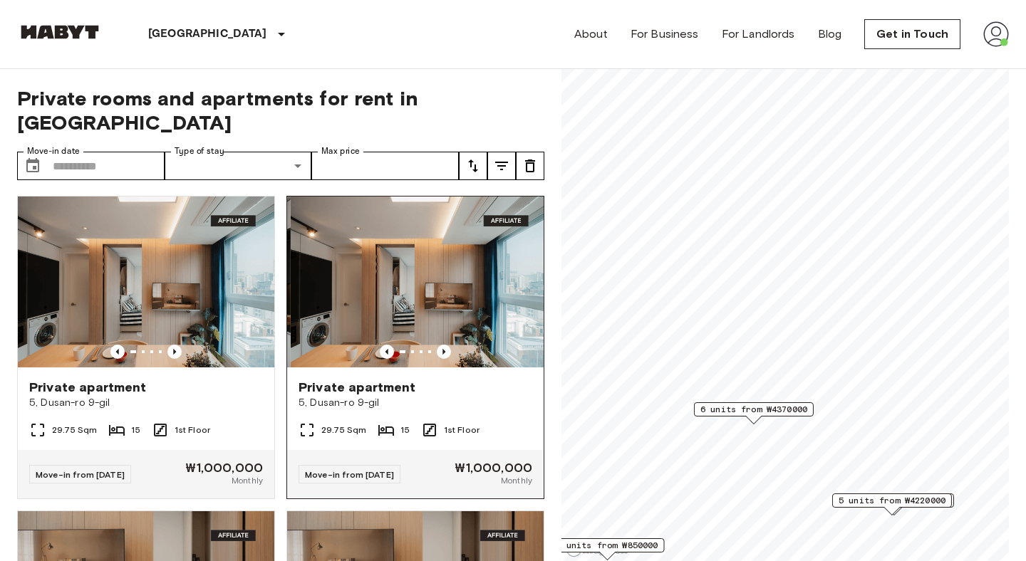
click at [448, 230] on img at bounding box center [419, 282] width 256 height 171
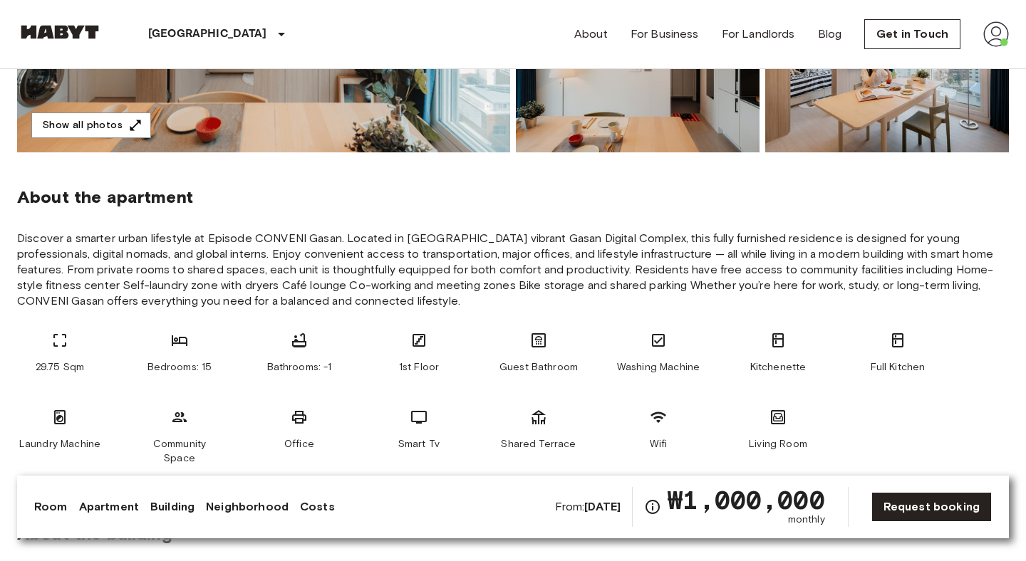
scroll to position [419, 0]
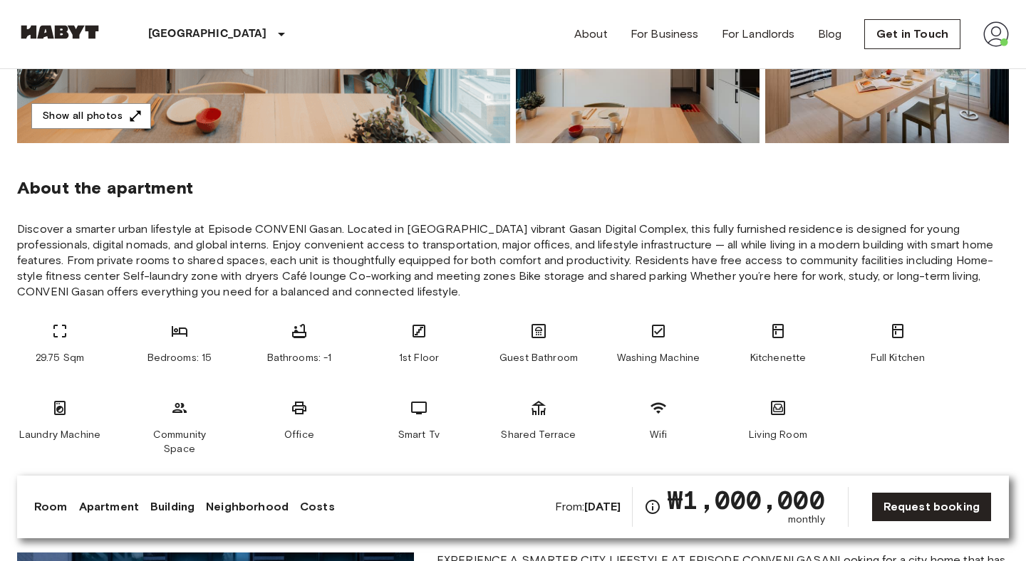
click at [660, 231] on span "Discover a smarter urban lifestyle at Episode CONVENI Gasan. Located in Seouls …" at bounding box center [513, 261] width 992 height 78
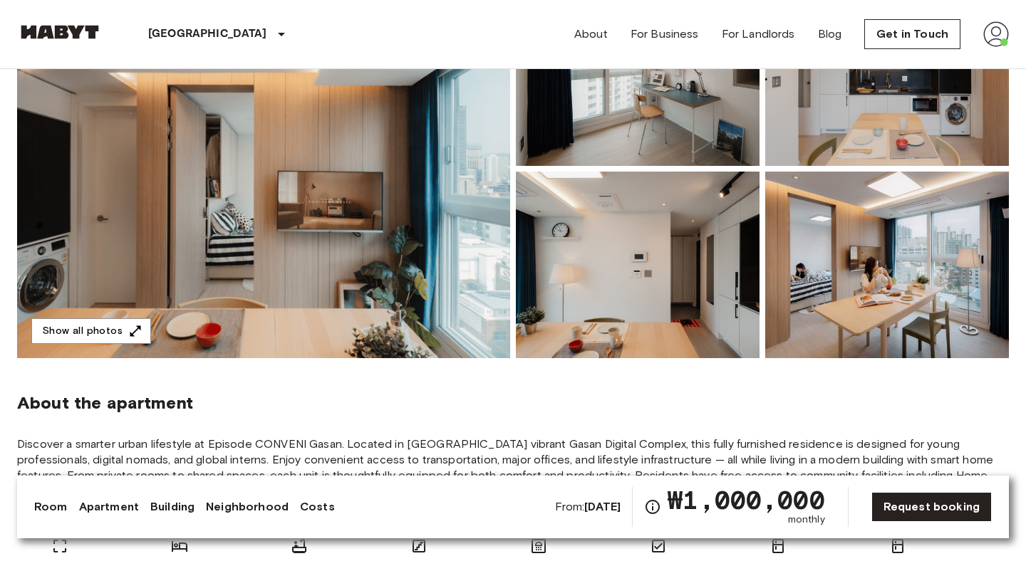
scroll to position [209, 0]
